Goal: Navigation & Orientation: Find specific page/section

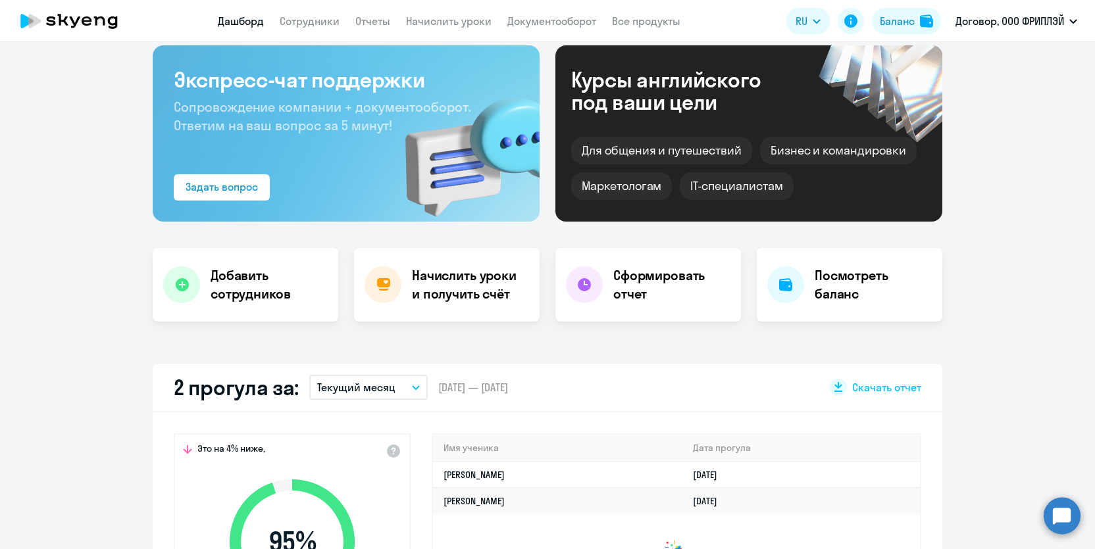
scroll to position [78, 0]
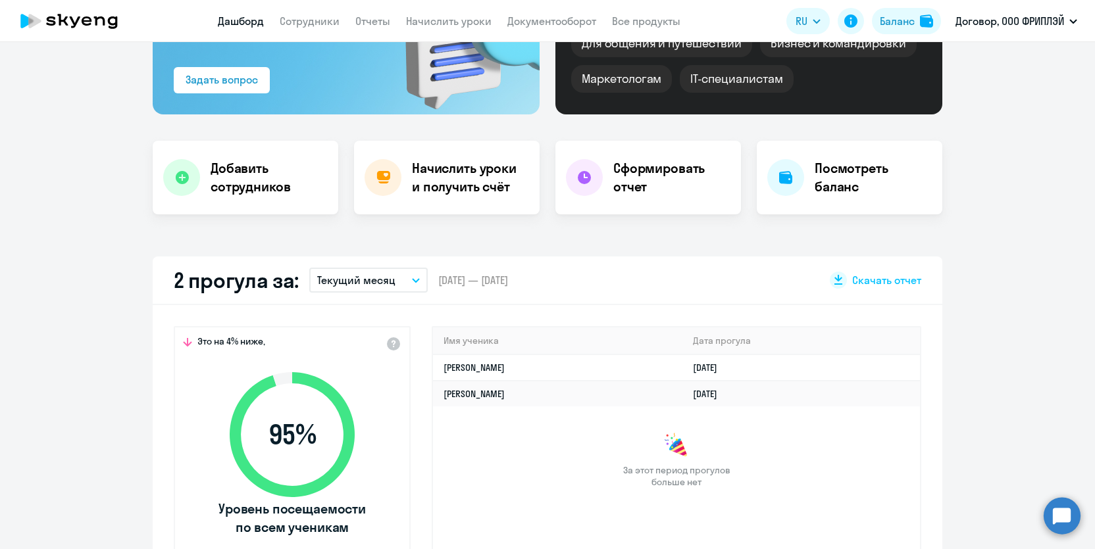
select select "30"
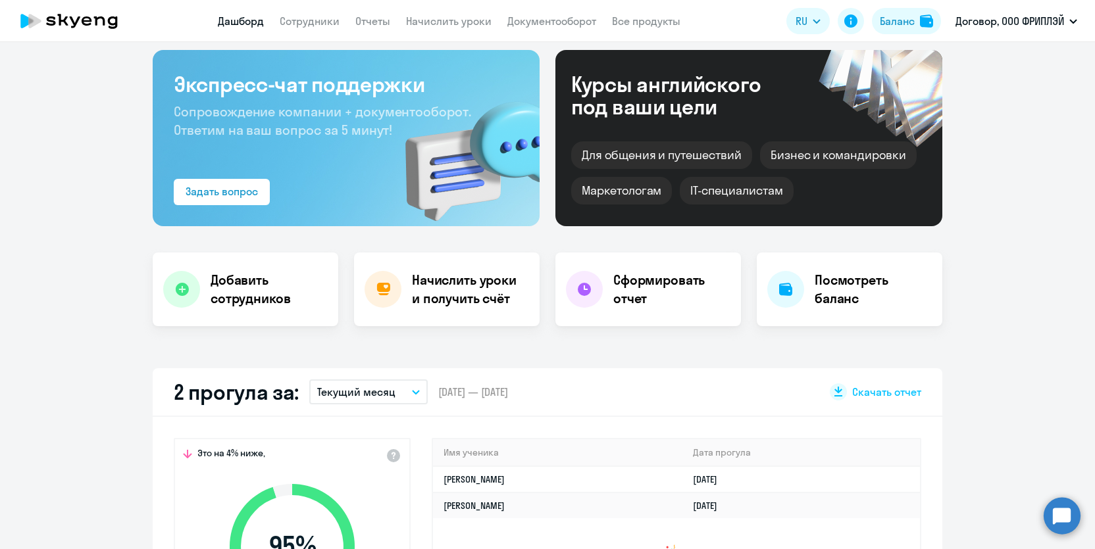
scroll to position [0, 0]
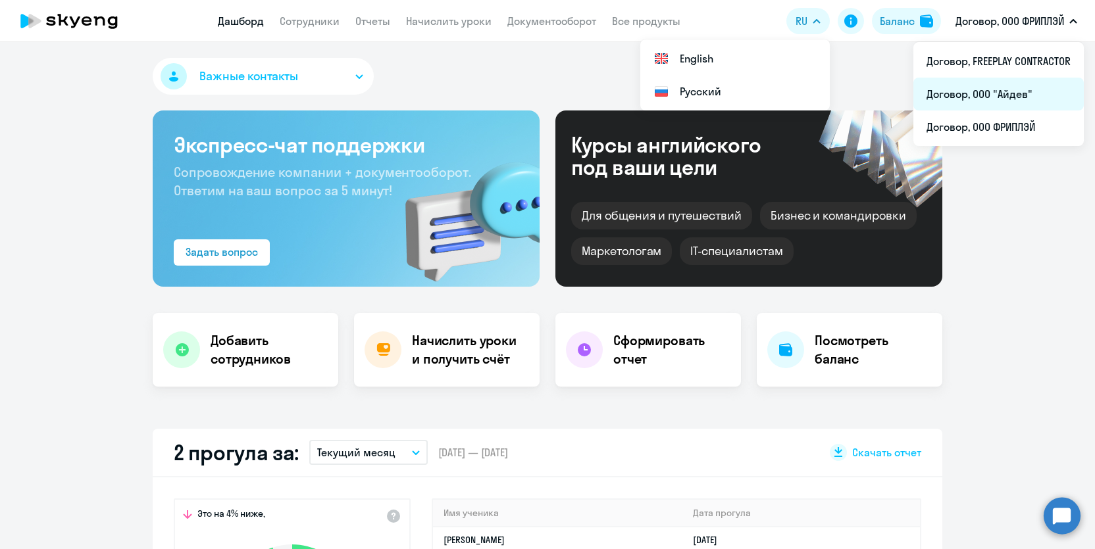
click at [1006, 90] on li "Договор, ООО "Айдев"" at bounding box center [998, 94] width 170 height 33
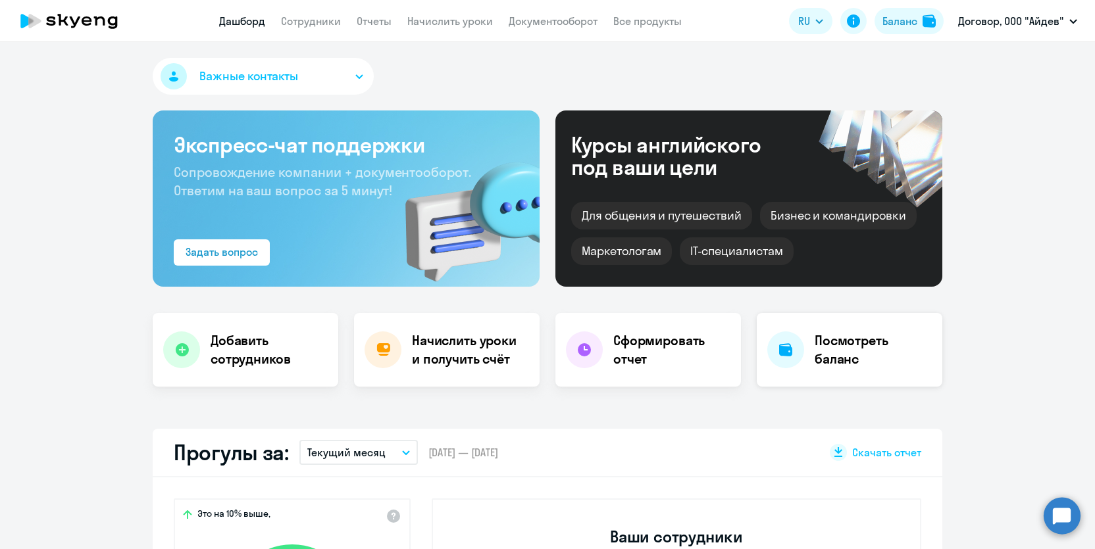
click at [830, 337] on h4 "Посмотреть баланс" at bounding box center [872, 350] width 117 height 37
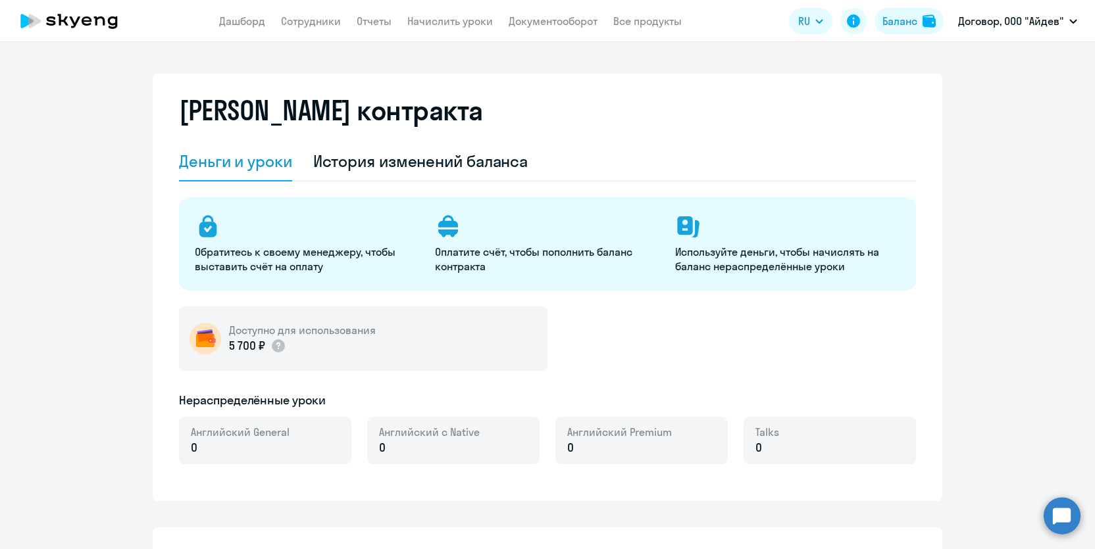
select select "english_adult_not_native_speaker"
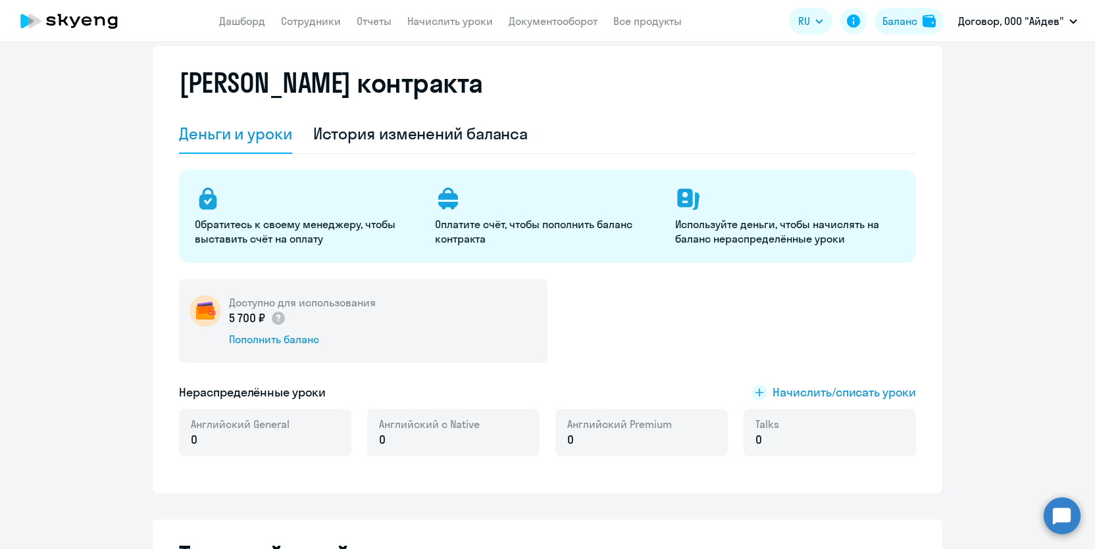
scroll to position [28, 0]
click at [309, 20] on link "Сотрудники" at bounding box center [311, 20] width 60 height 13
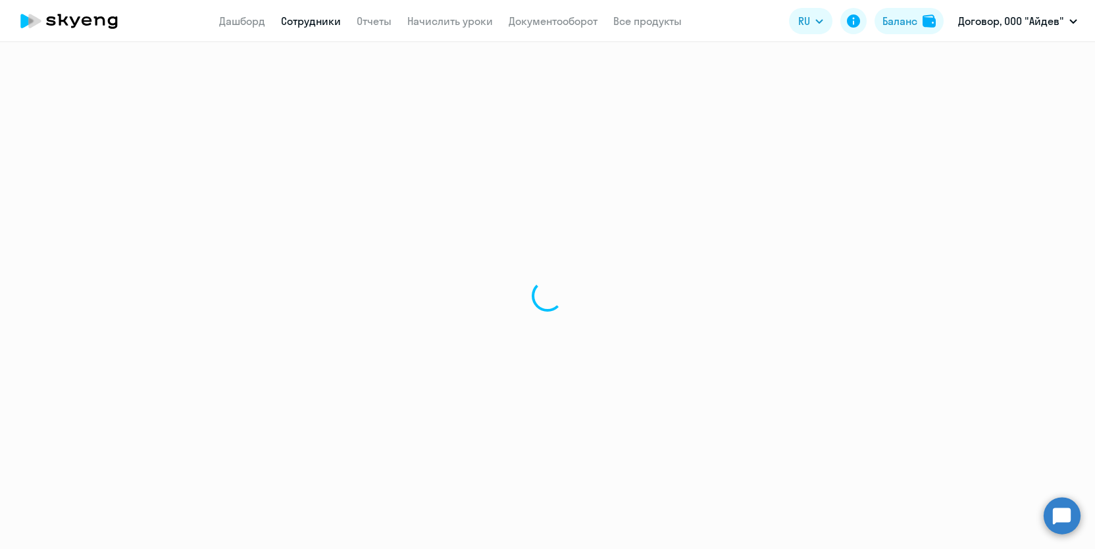
select select "30"
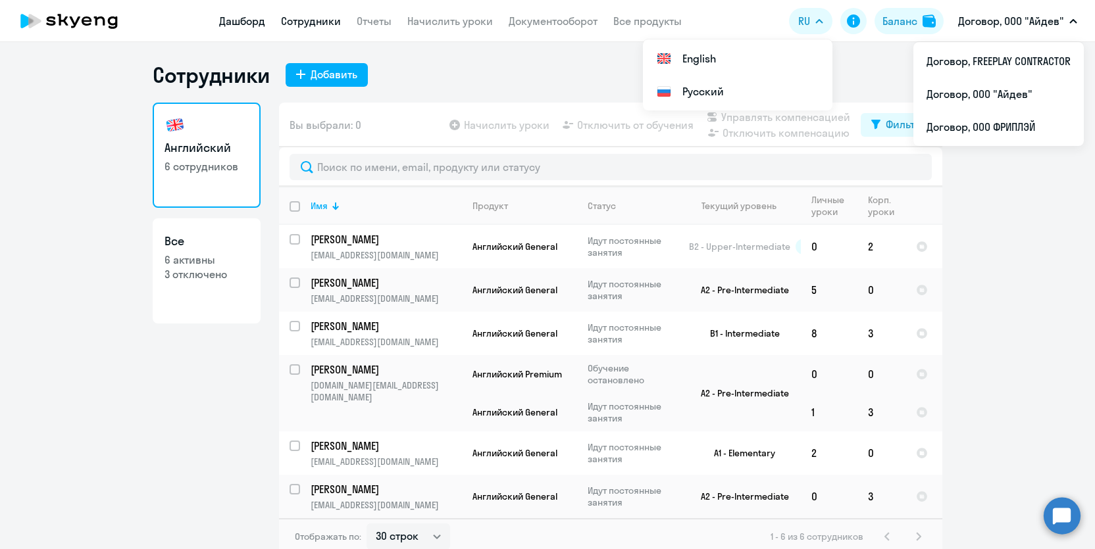
drag, startPoint x: 239, startPoint y: 25, endPoint x: 257, endPoint y: 21, distance: 17.6
click at [239, 24] on link "Дашборд" at bounding box center [242, 20] width 46 height 13
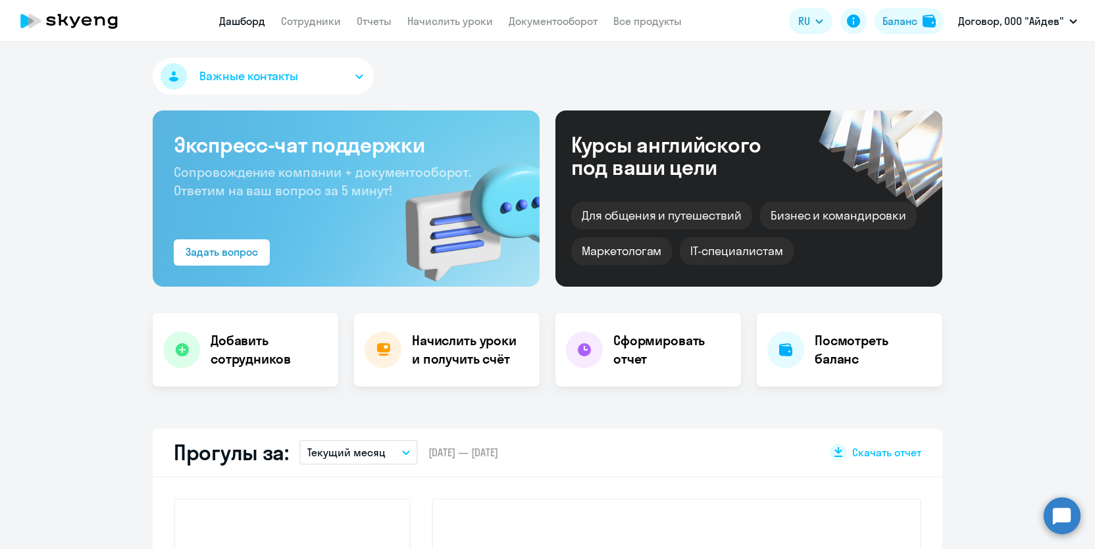
click at [663, 13] on app-menu-item-link "Все продукты" at bounding box center [647, 21] width 68 height 16
click at [663, 20] on link "Все продукты" at bounding box center [647, 20] width 68 height 13
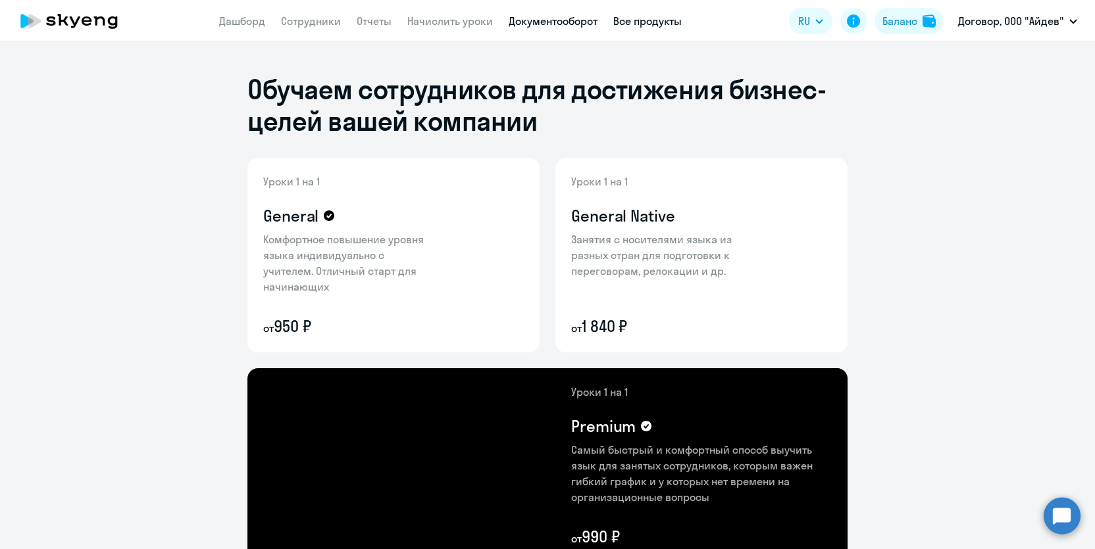
click at [565, 15] on link "Документооборот" at bounding box center [553, 20] width 89 height 13
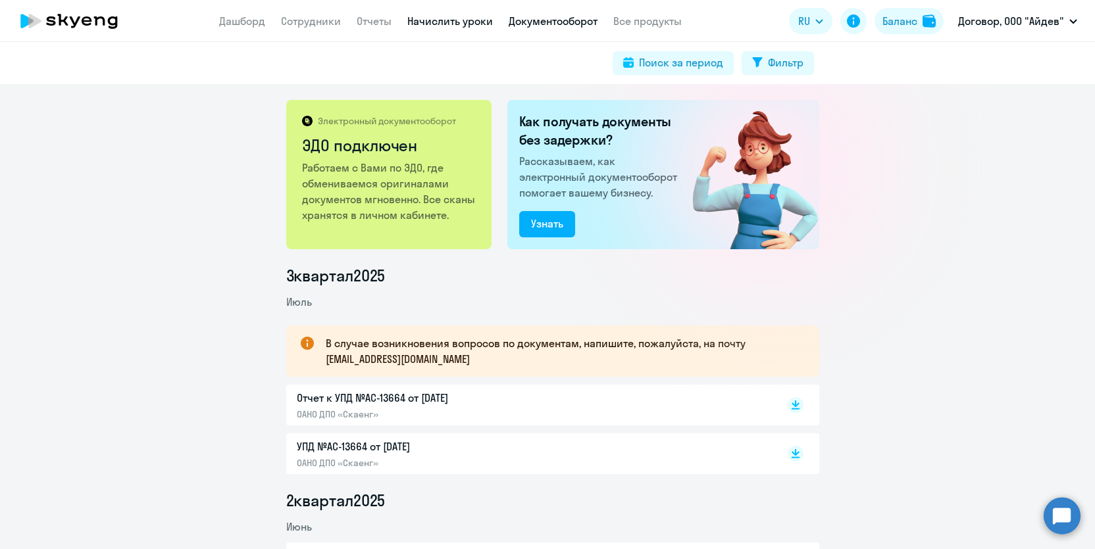
click at [438, 20] on link "Начислить уроки" at bounding box center [450, 20] width 86 height 13
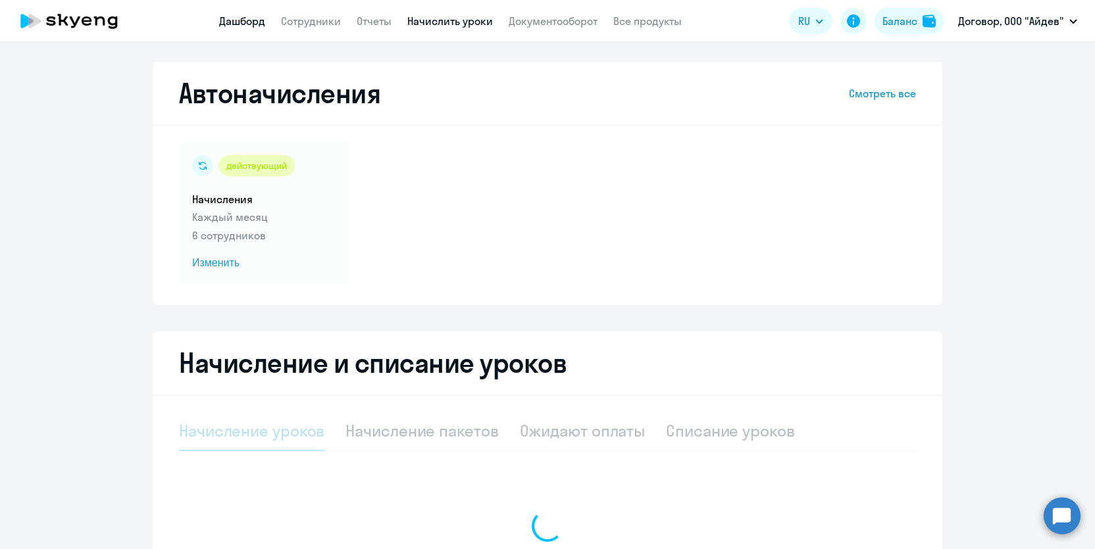
select select "10"
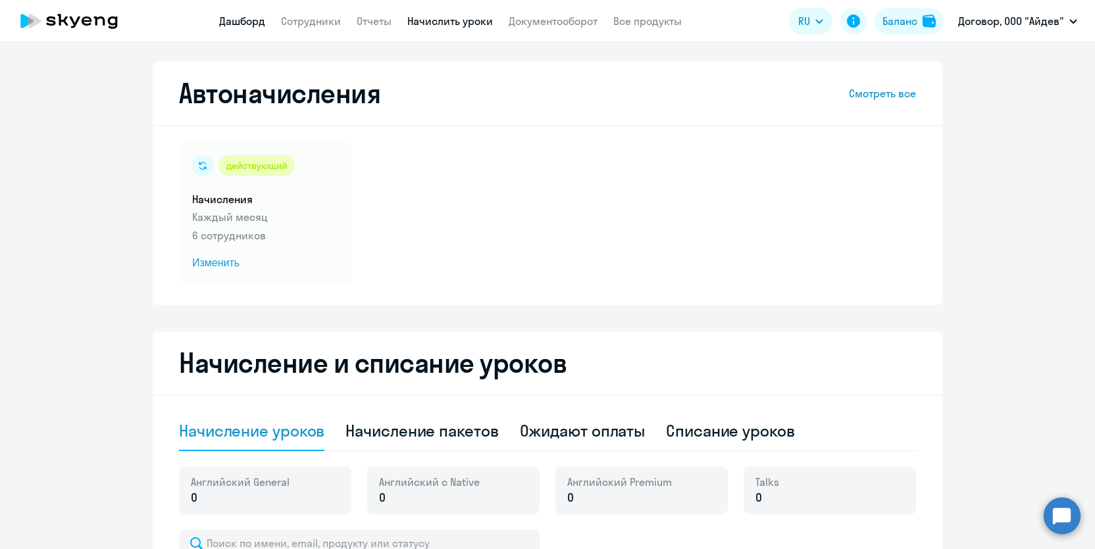
click at [238, 22] on link "Дашборд" at bounding box center [242, 20] width 46 height 13
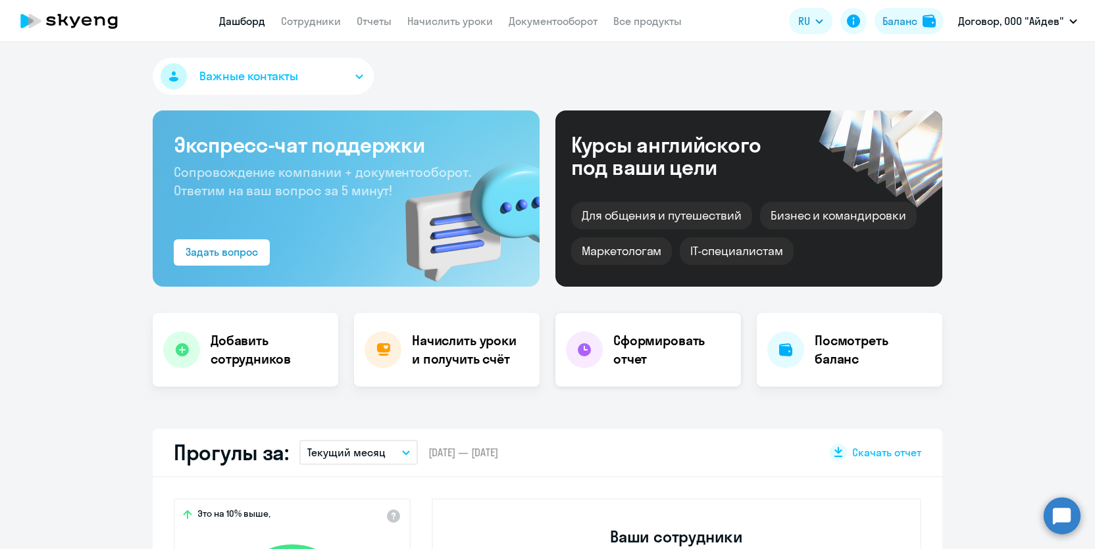
select select "30"
click at [672, 362] on h4 "Сформировать отчет" at bounding box center [671, 350] width 117 height 37
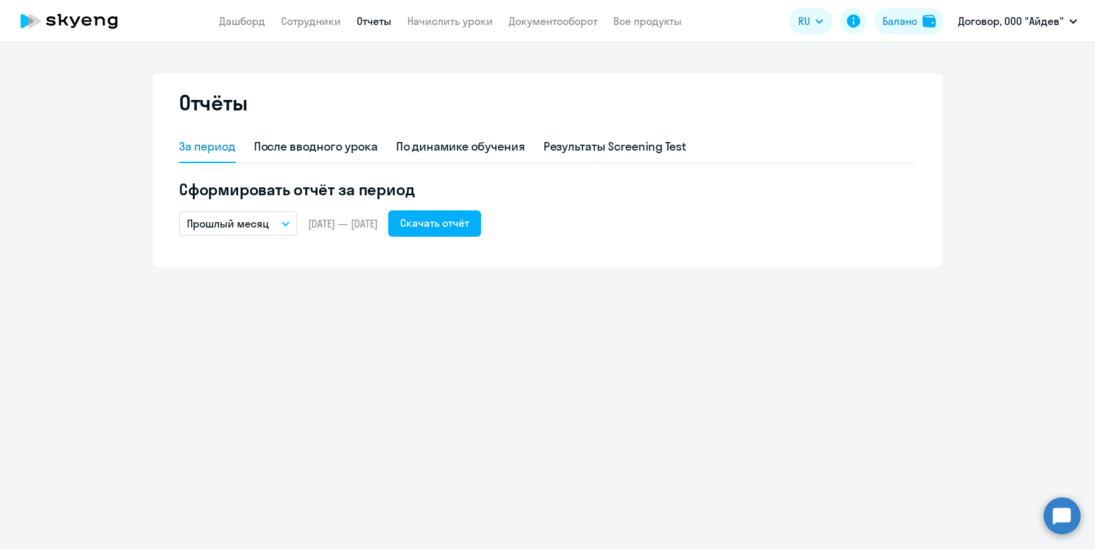
click at [334, 28] on app-menu-item-link "Сотрудники" at bounding box center [311, 21] width 60 height 16
click at [332, 20] on link "Сотрудники" at bounding box center [311, 20] width 60 height 13
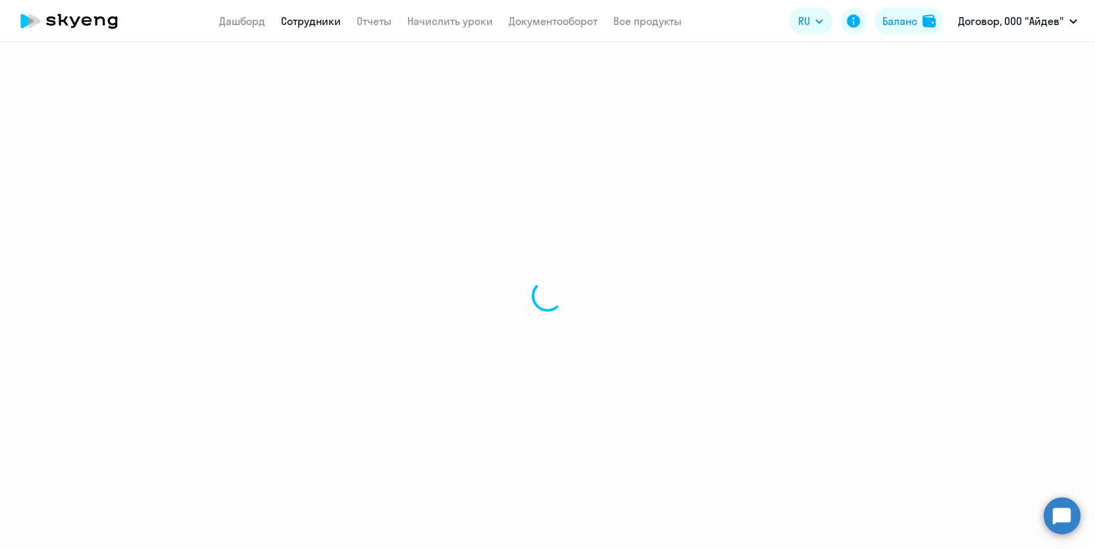
select select "30"
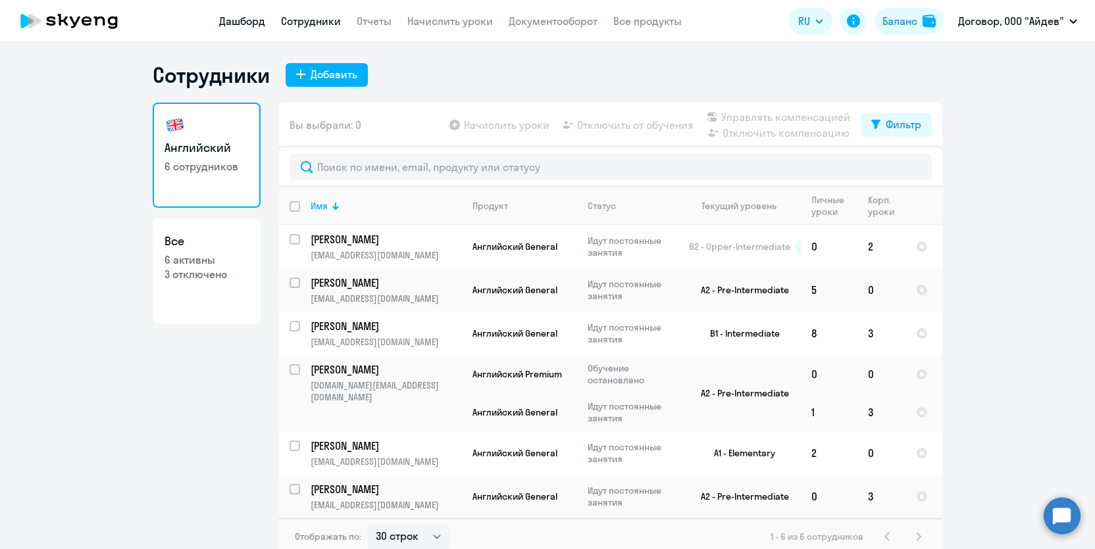
click at [255, 24] on link "Дашборд" at bounding box center [242, 20] width 46 height 13
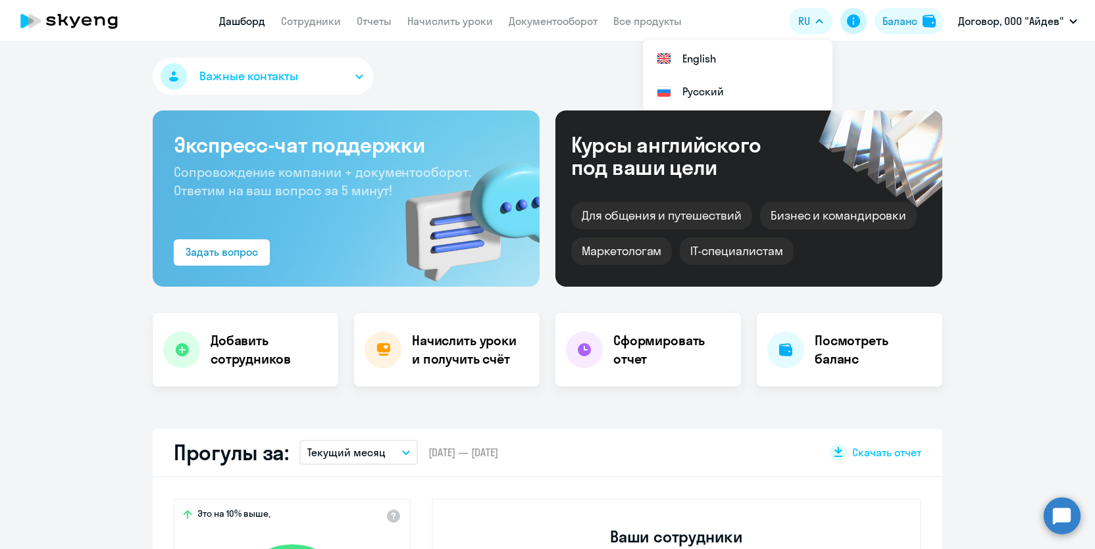
select select "30"
